Goal: Navigation & Orientation: Find specific page/section

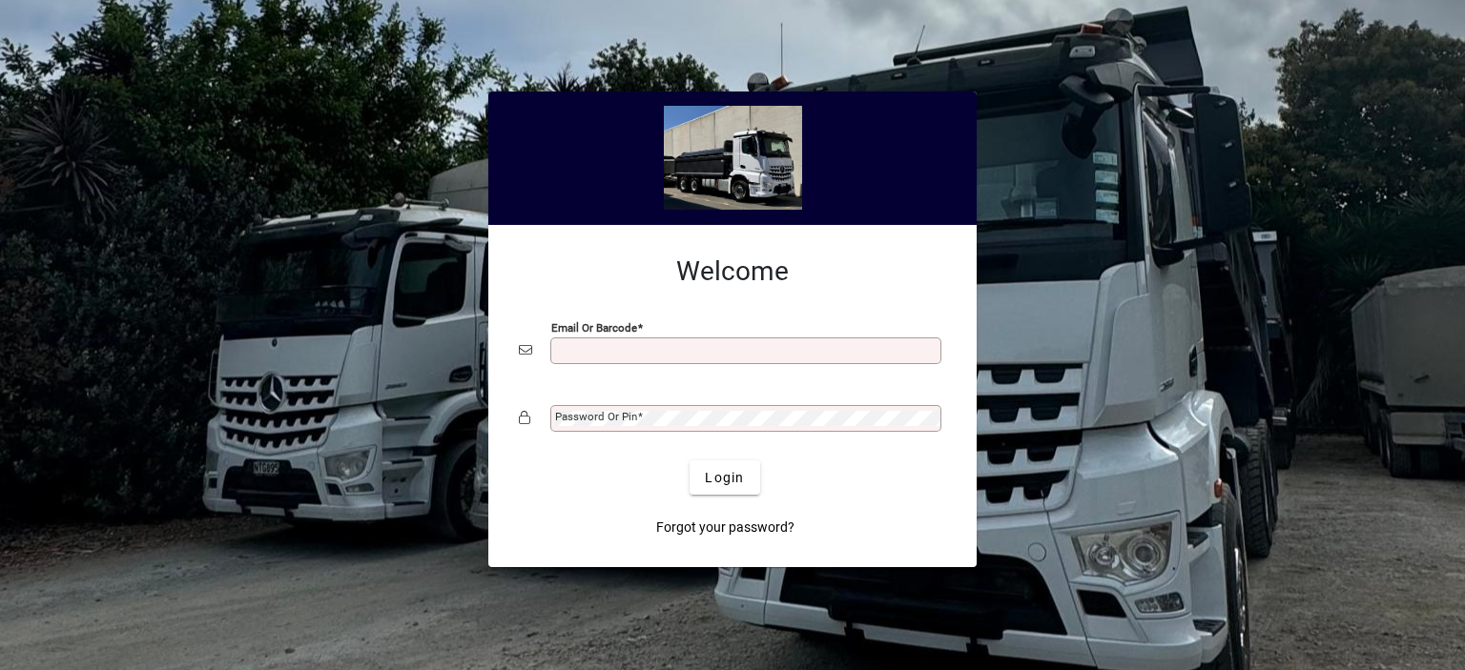
click at [636, 355] on input "Email or Barcode" at bounding box center [747, 350] width 385 height 15
type input "**********"
click at [587, 422] on mat-label "Password or Pin" at bounding box center [596, 416] width 82 height 13
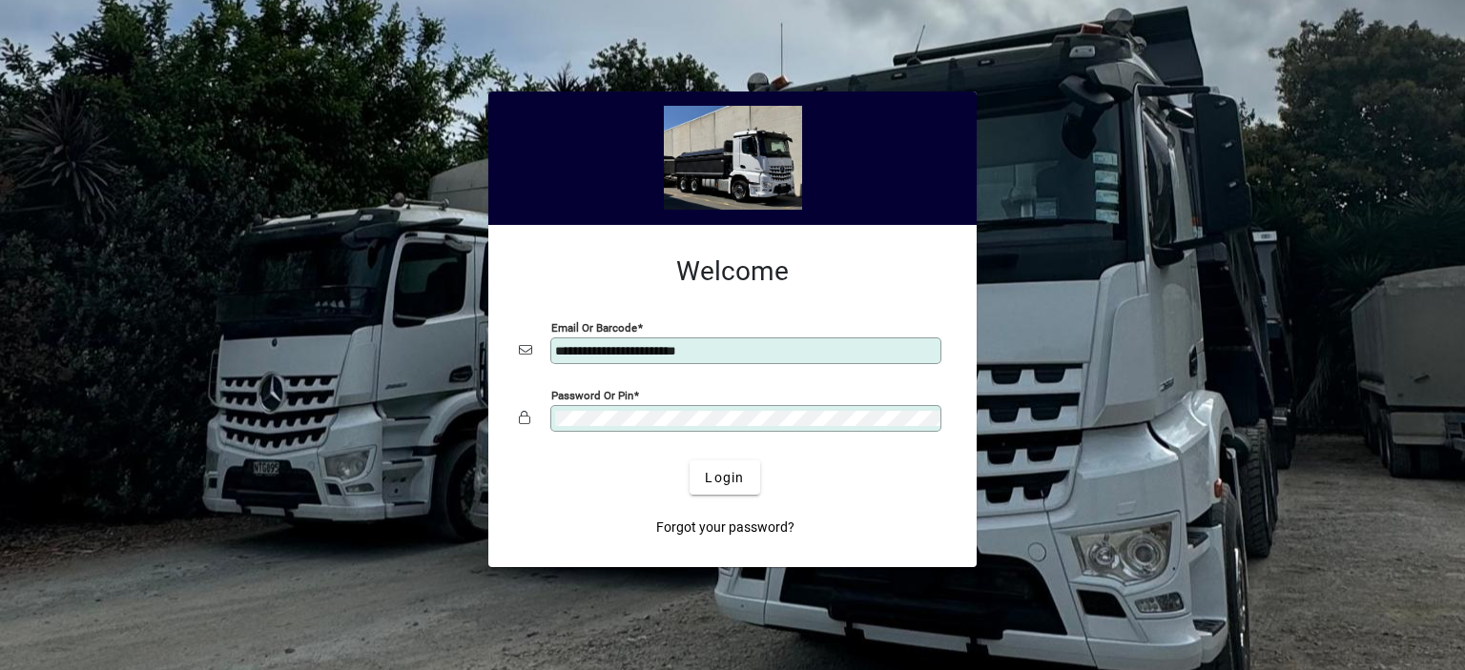
click at [689, 461] on button "Login" at bounding box center [724, 478] width 70 height 34
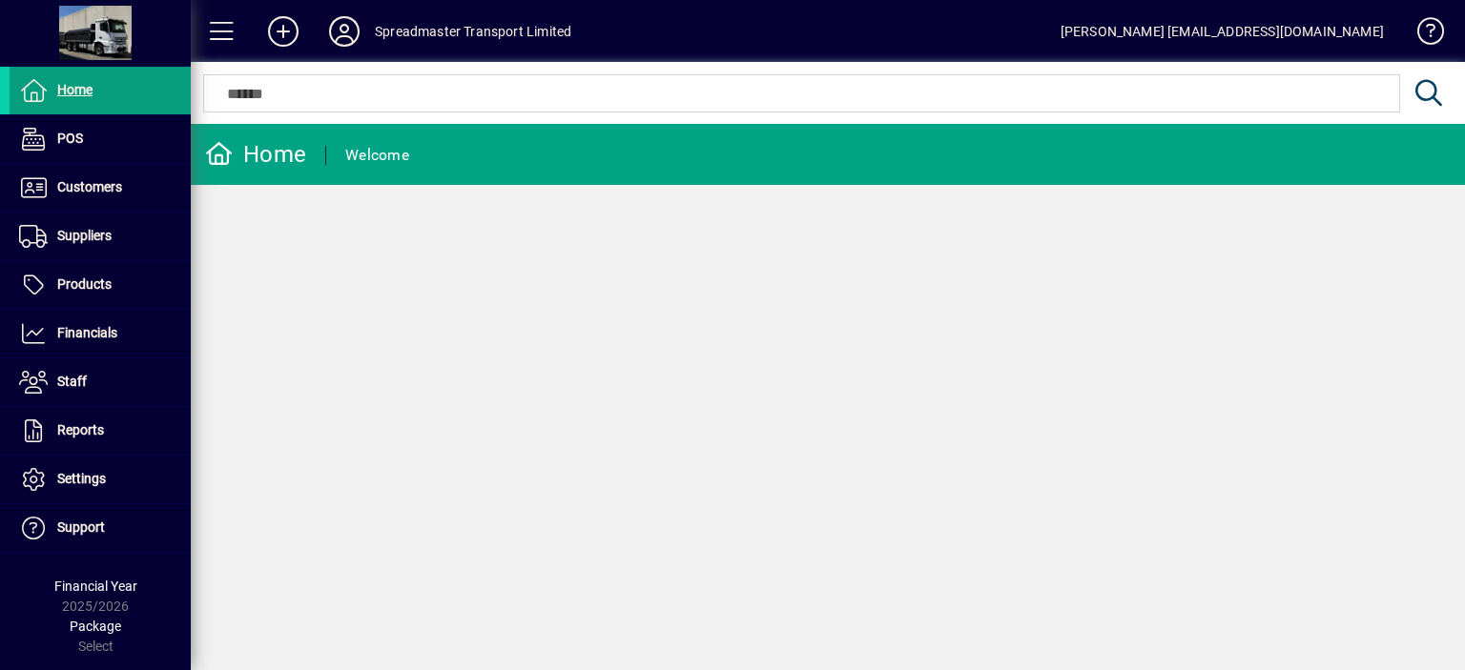
click at [345, 27] on icon at bounding box center [344, 31] width 38 height 31
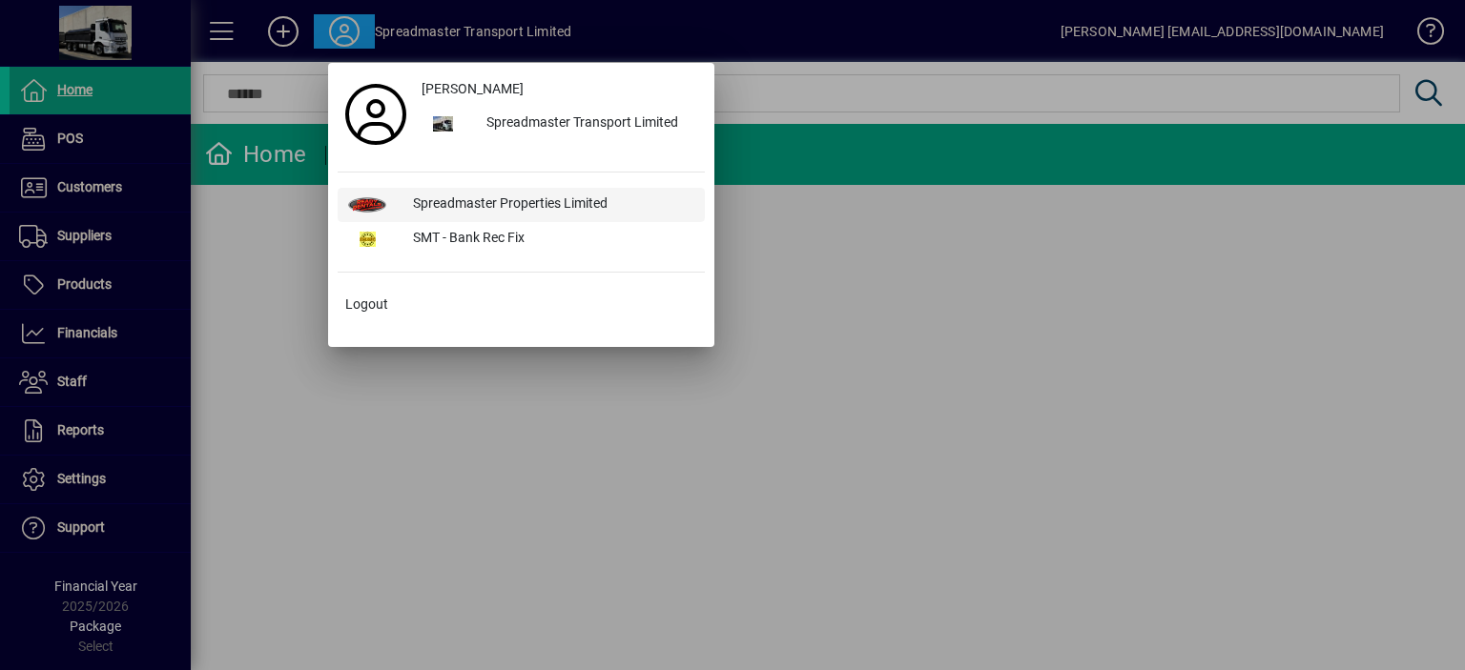
click at [443, 200] on div "Spreadmaster Properties Limited" at bounding box center [551, 205] width 307 height 34
